Goal: Check status: Check status

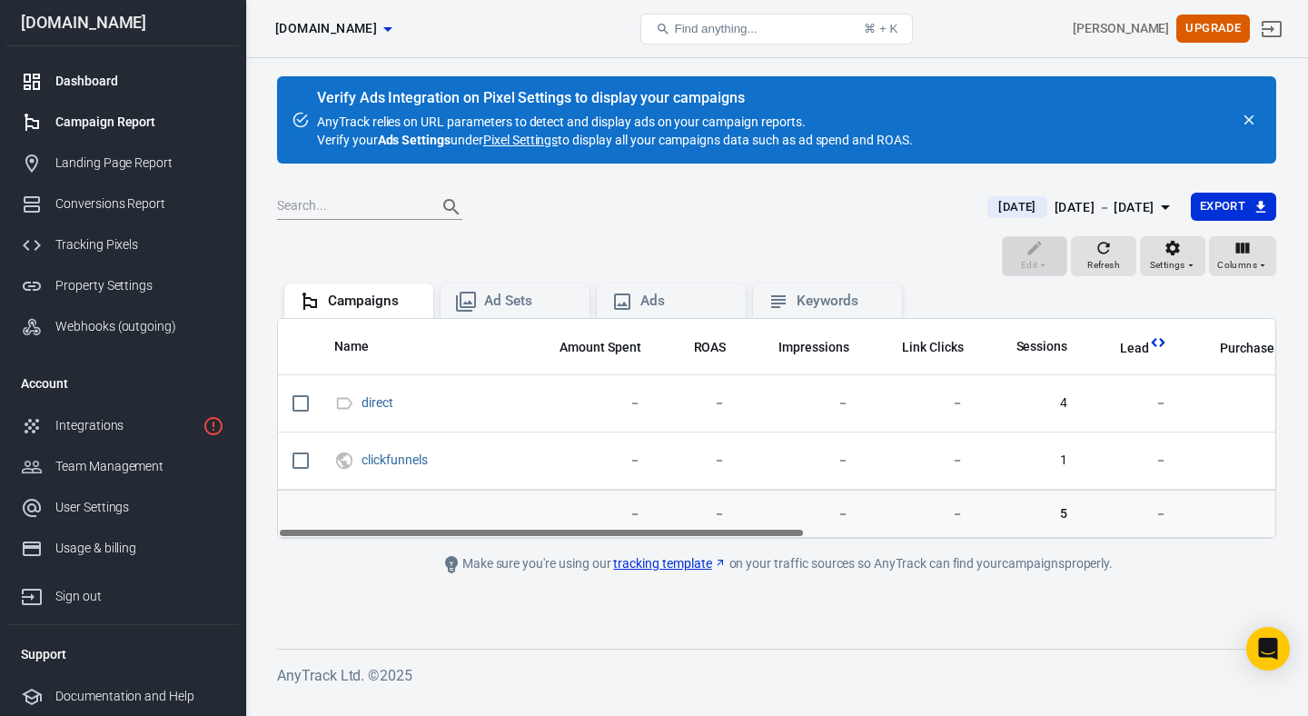
click at [118, 78] on div "Dashboard" at bounding box center [139, 81] width 169 height 19
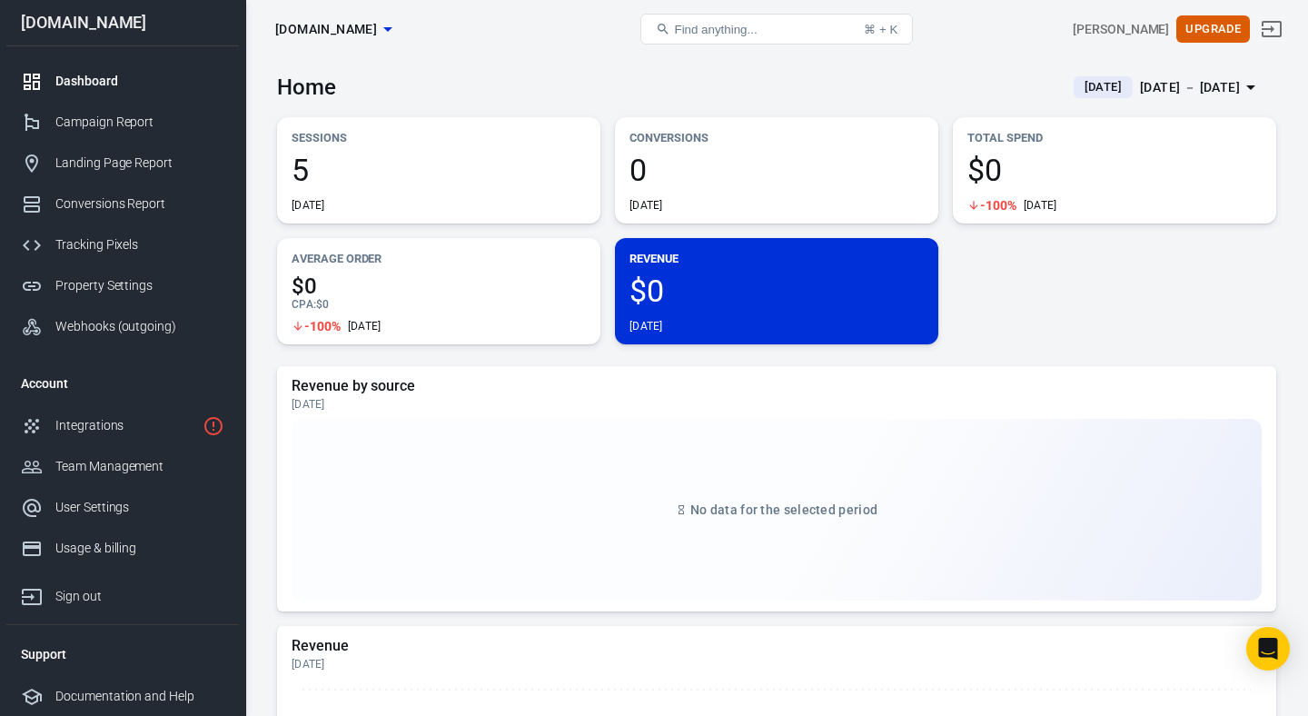
click at [1158, 89] on div "[DATE] － [DATE]" at bounding box center [1190, 87] width 100 height 23
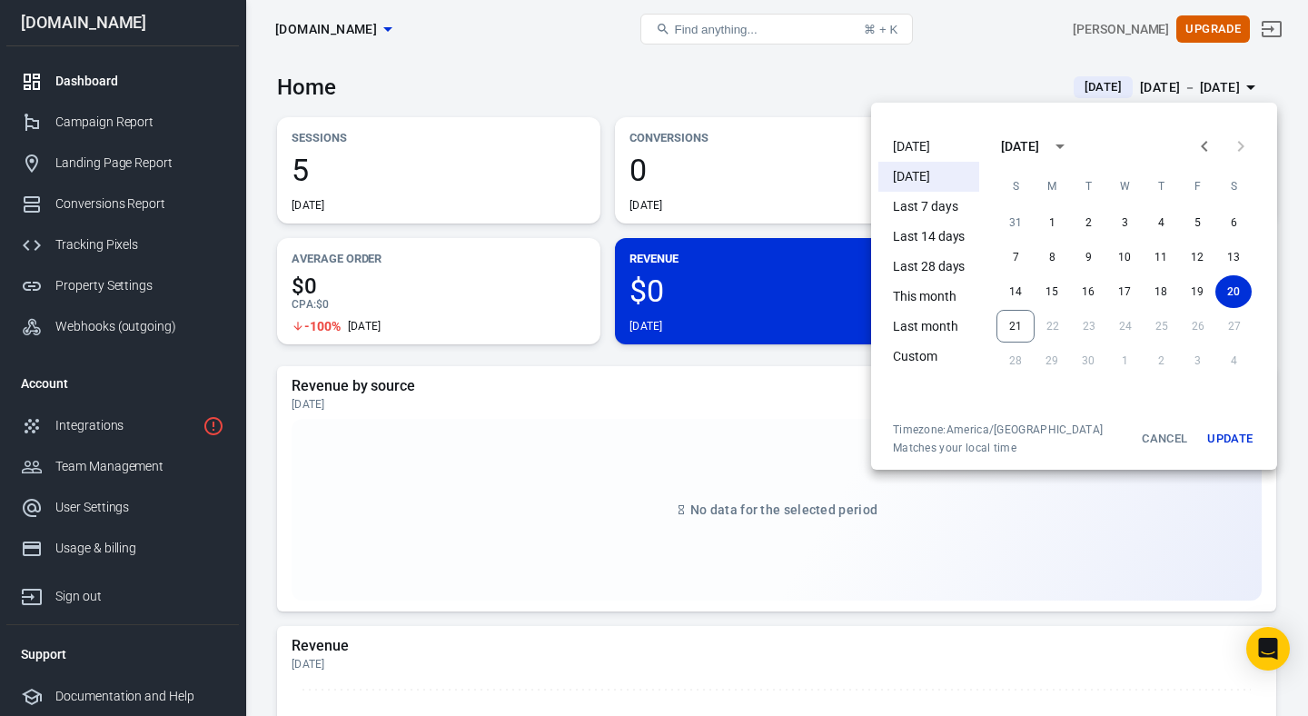
click at [915, 144] on li "[DATE]" at bounding box center [928, 147] width 101 height 30
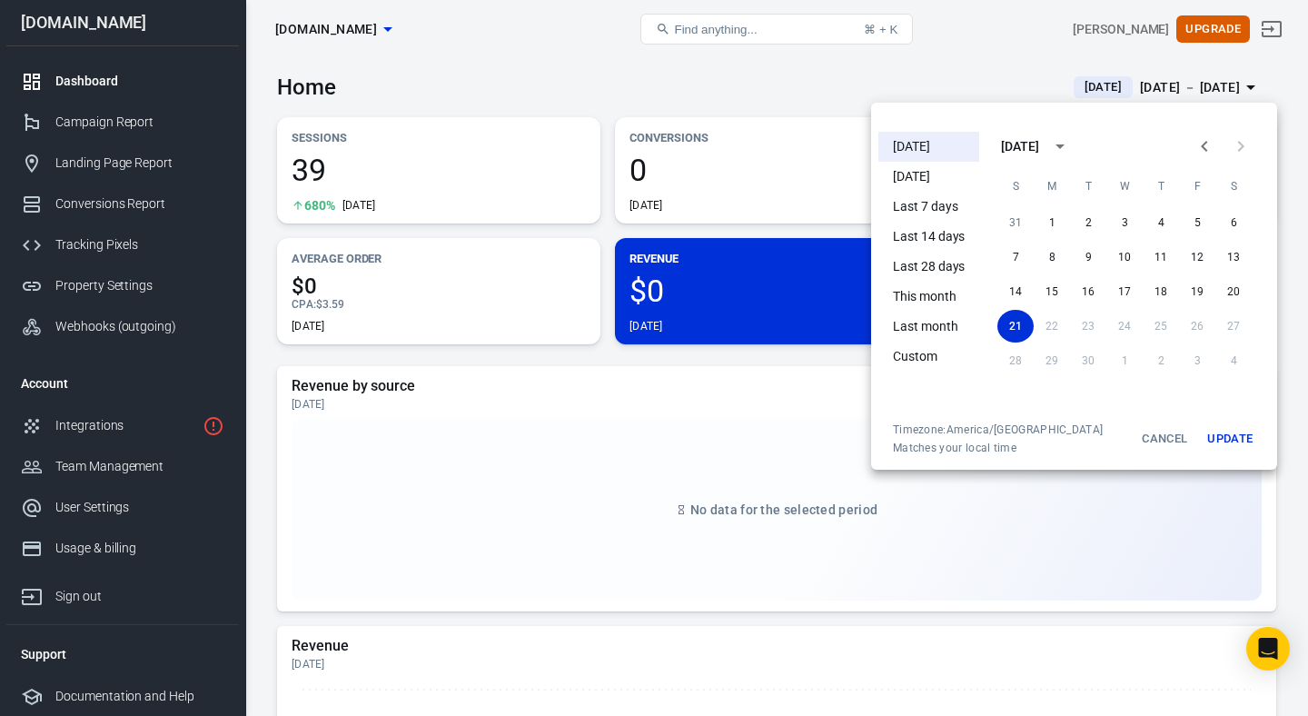
click at [684, 359] on div at bounding box center [654, 358] width 1308 height 716
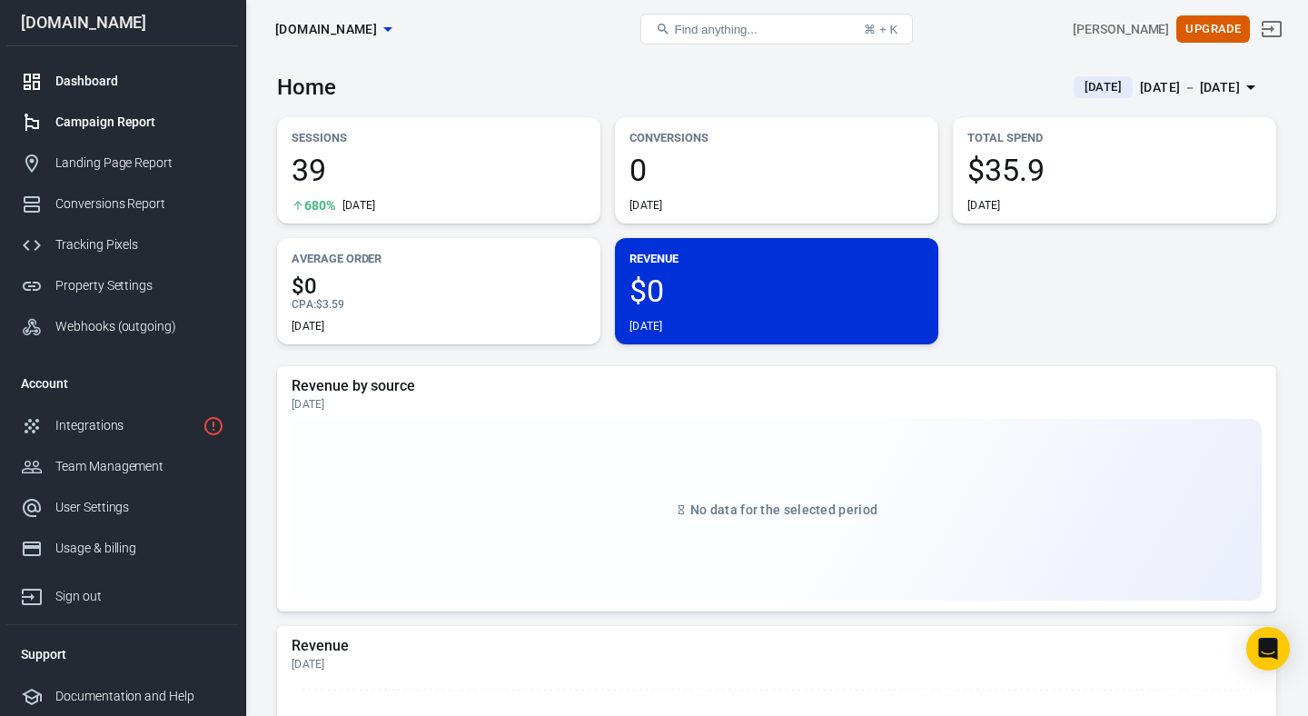
click at [123, 128] on div "Campaign Report" at bounding box center [139, 122] width 169 height 19
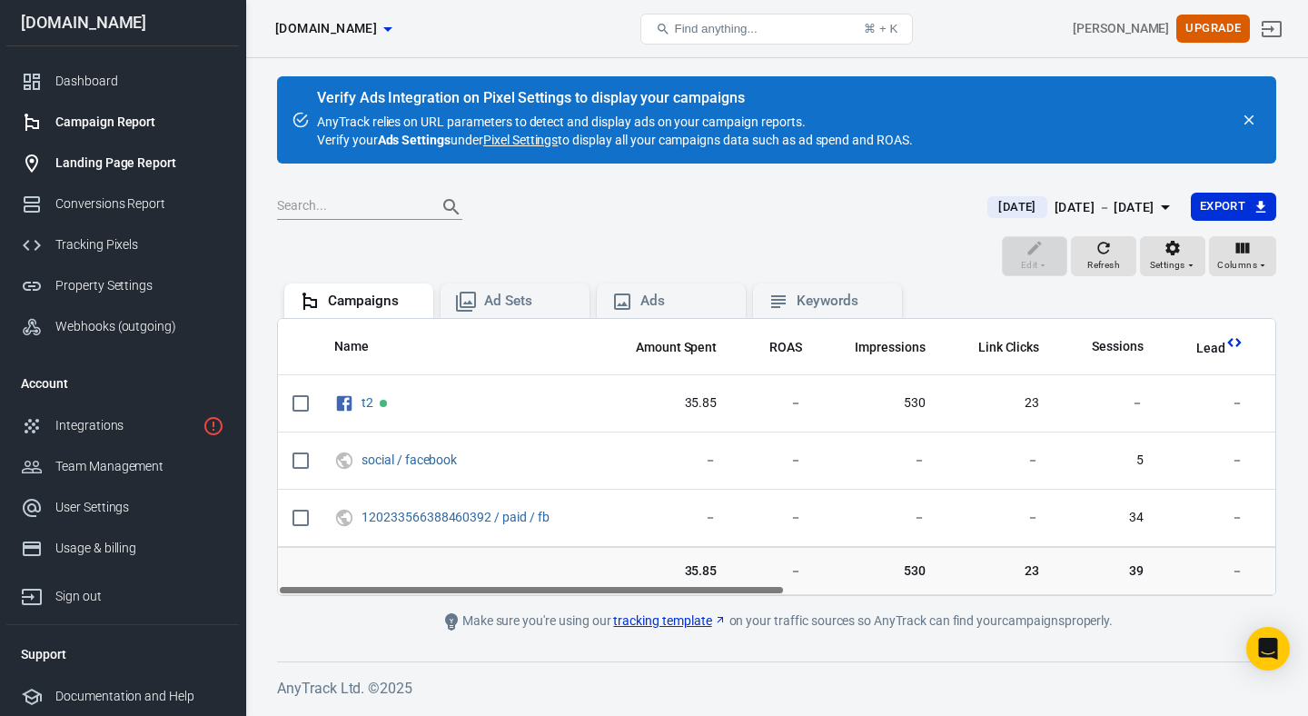
click at [133, 169] on div "Landing Page Report" at bounding box center [139, 163] width 169 height 19
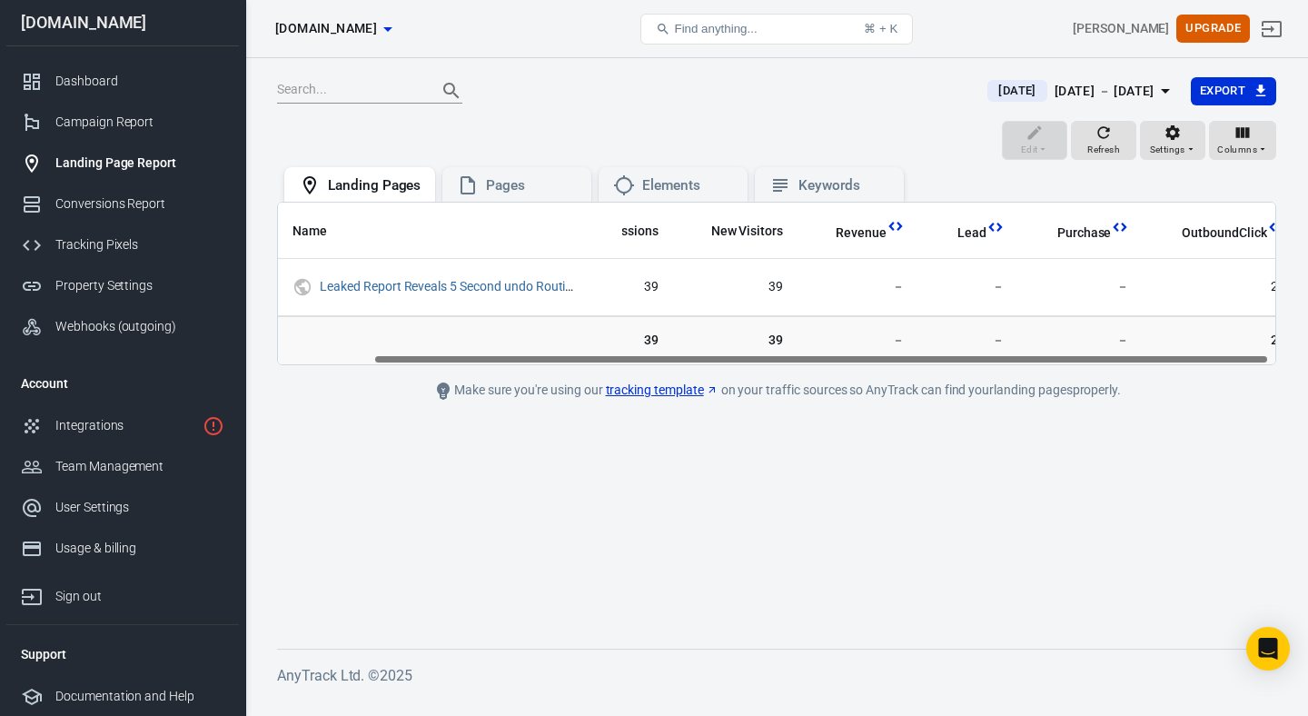
scroll to position [0, 113]
